Goal: Find specific page/section

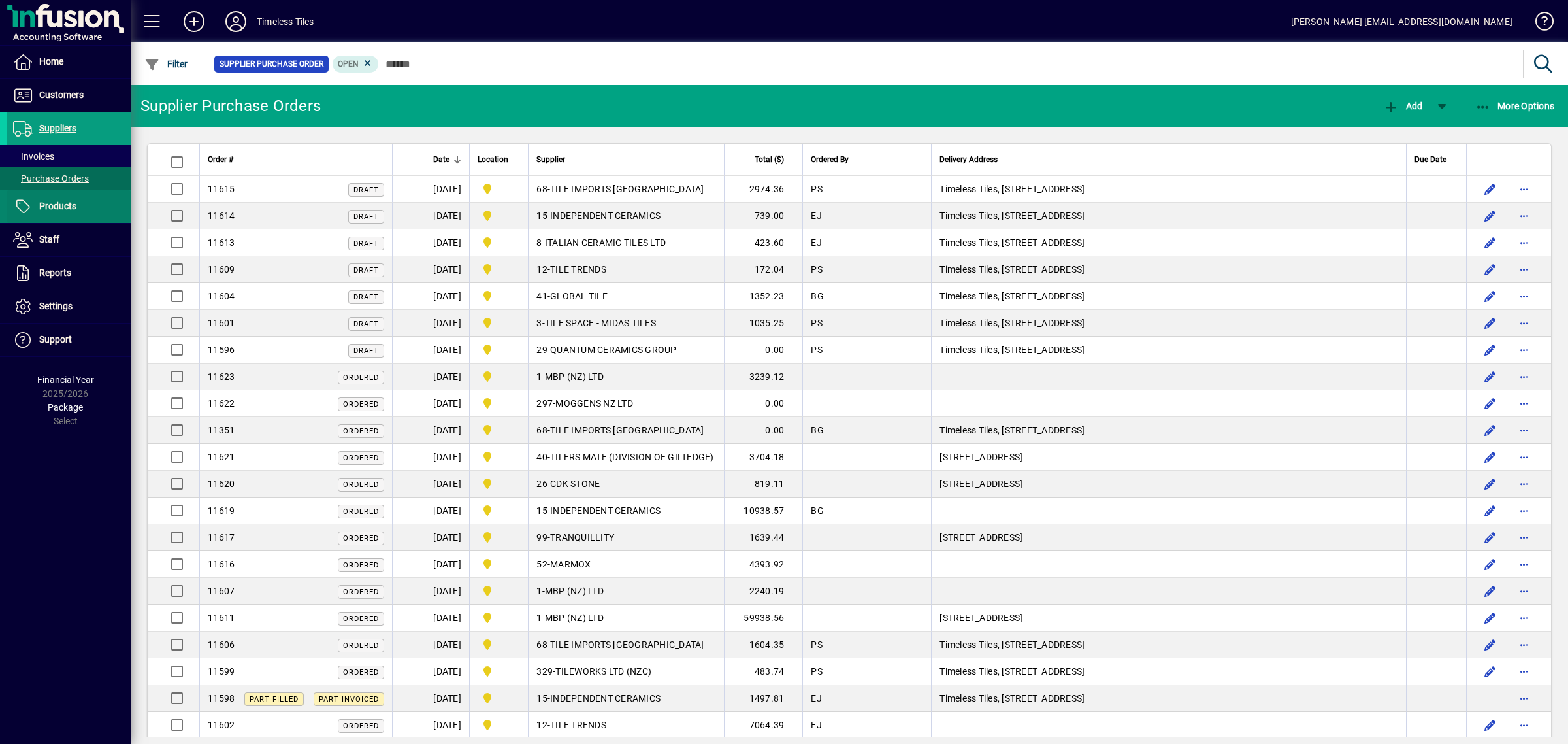
click at [61, 200] on span "Products" at bounding box center [58, 205] width 37 height 10
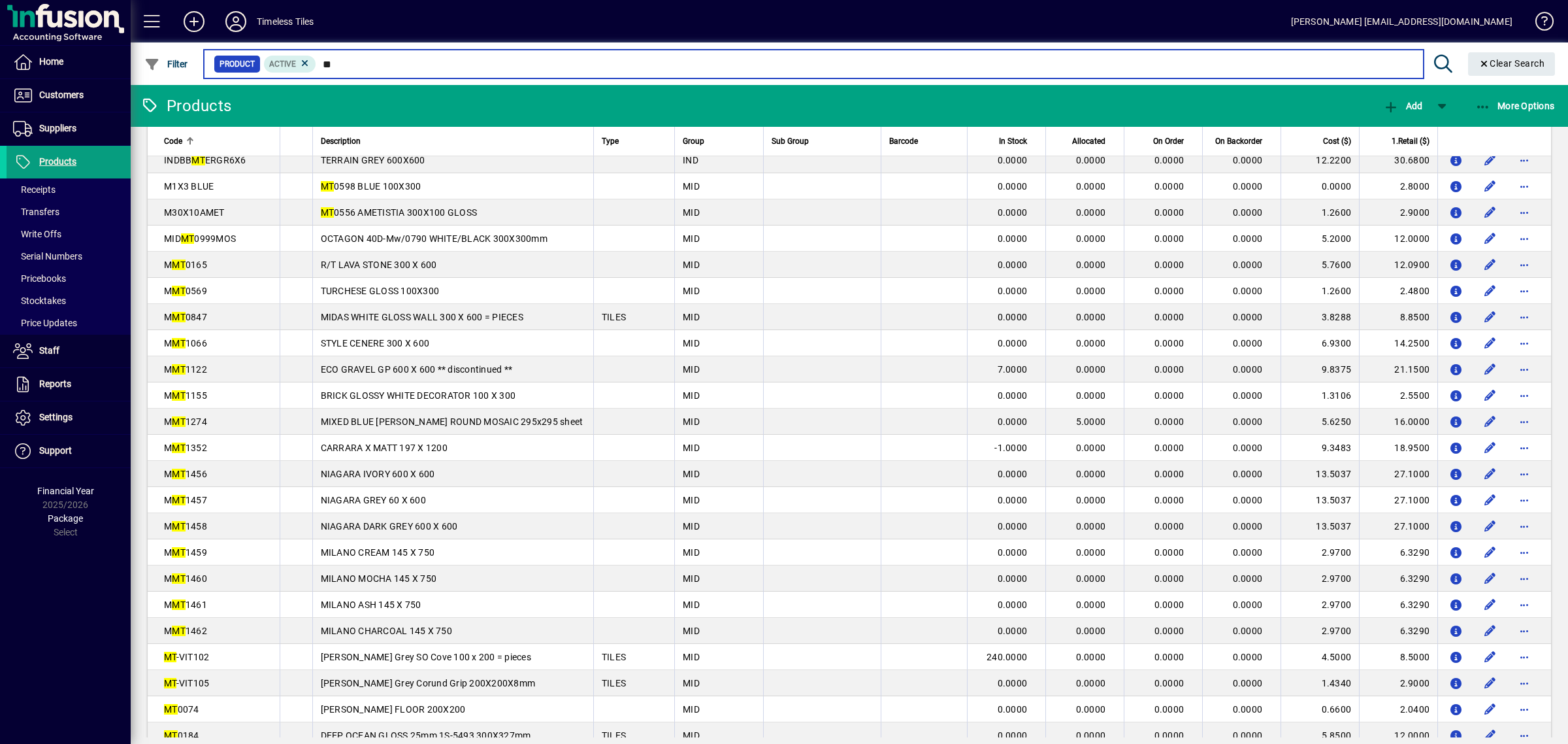
scroll to position [572, 0]
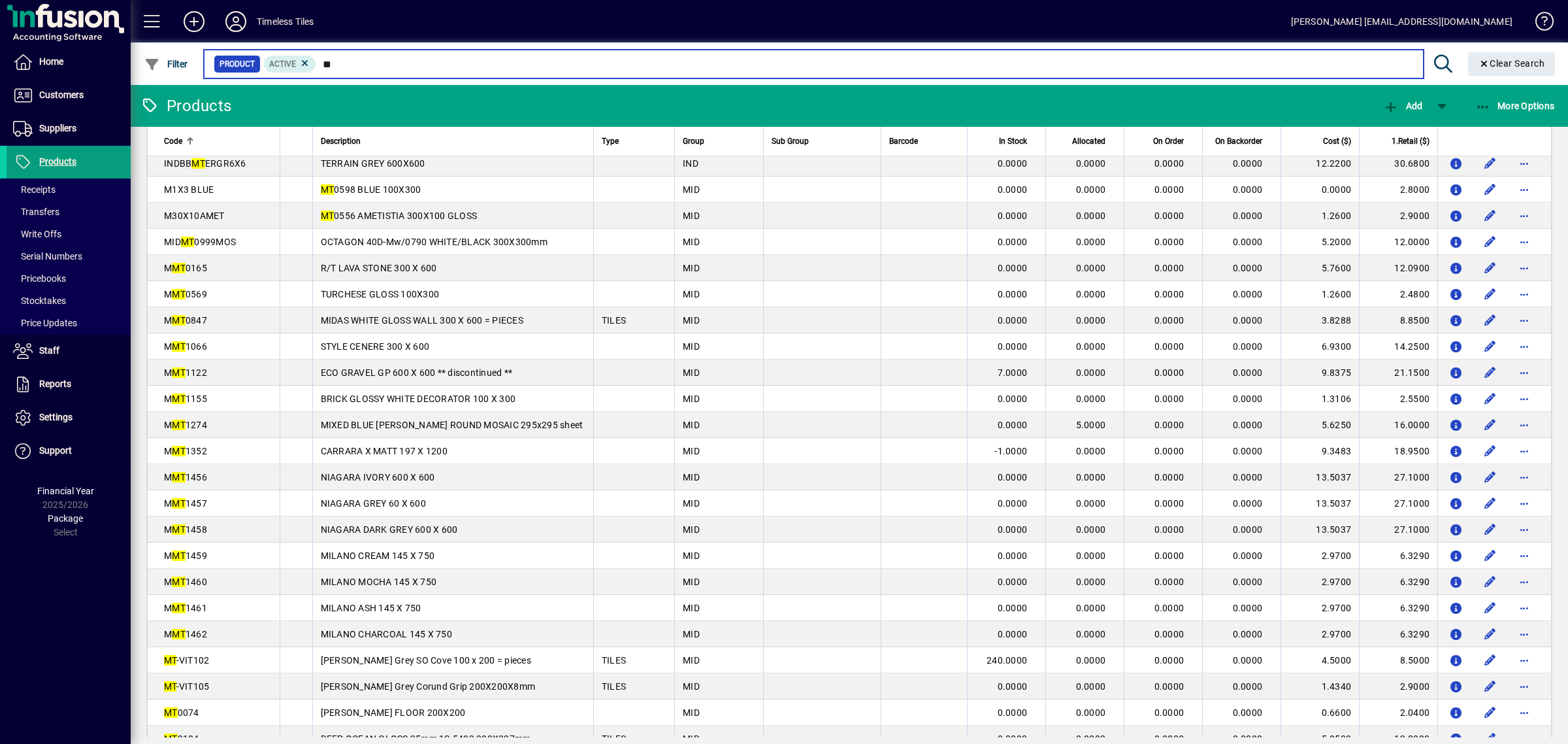
type input "**"
